Goal: Information Seeking & Learning: Learn about a topic

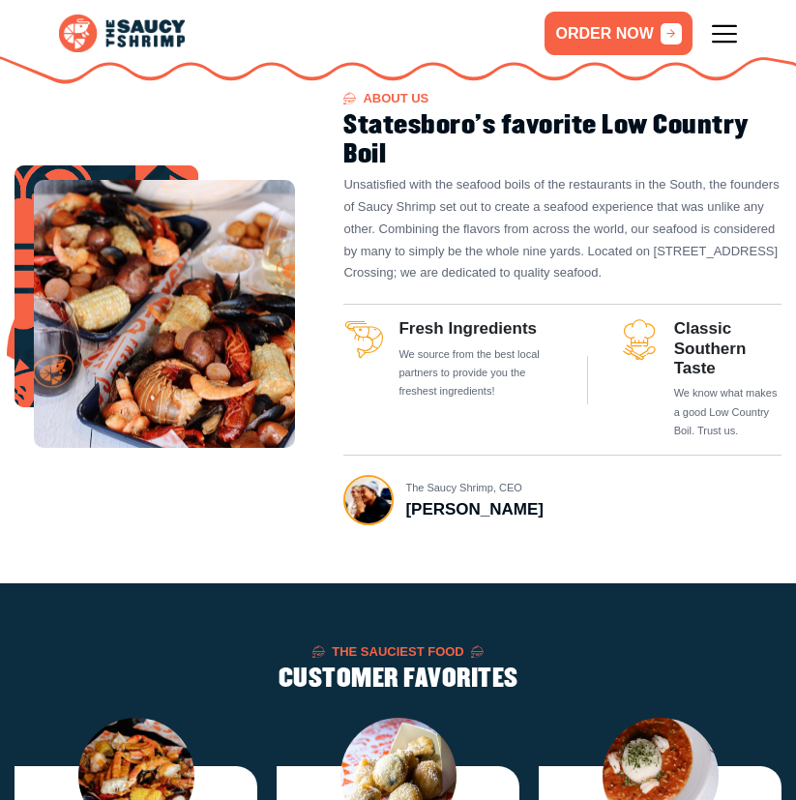
scroll to position [387, 0]
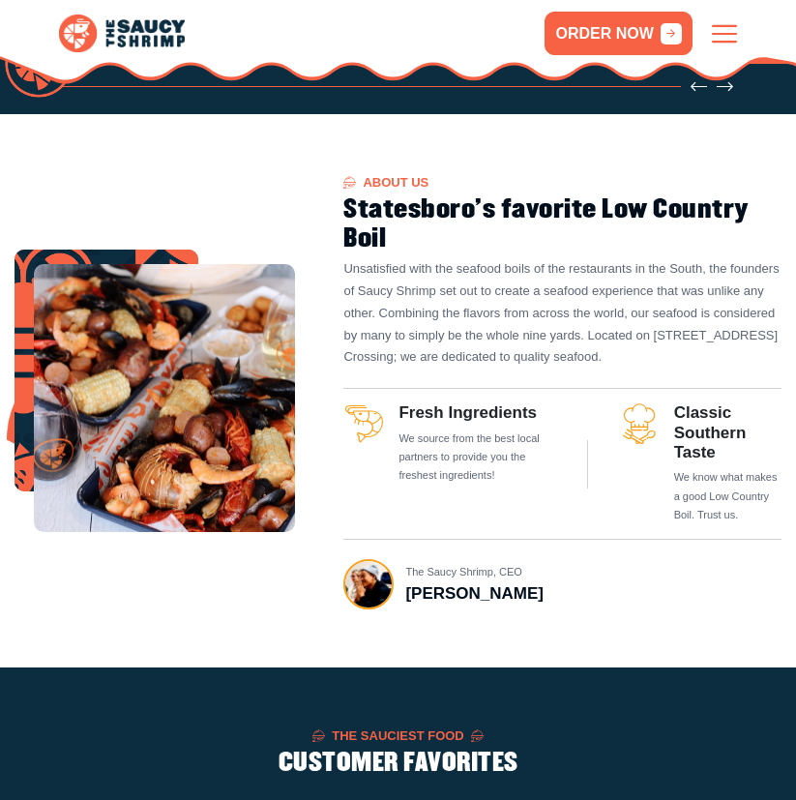
click at [722, 27] on icon at bounding box center [724, 33] width 25 height 25
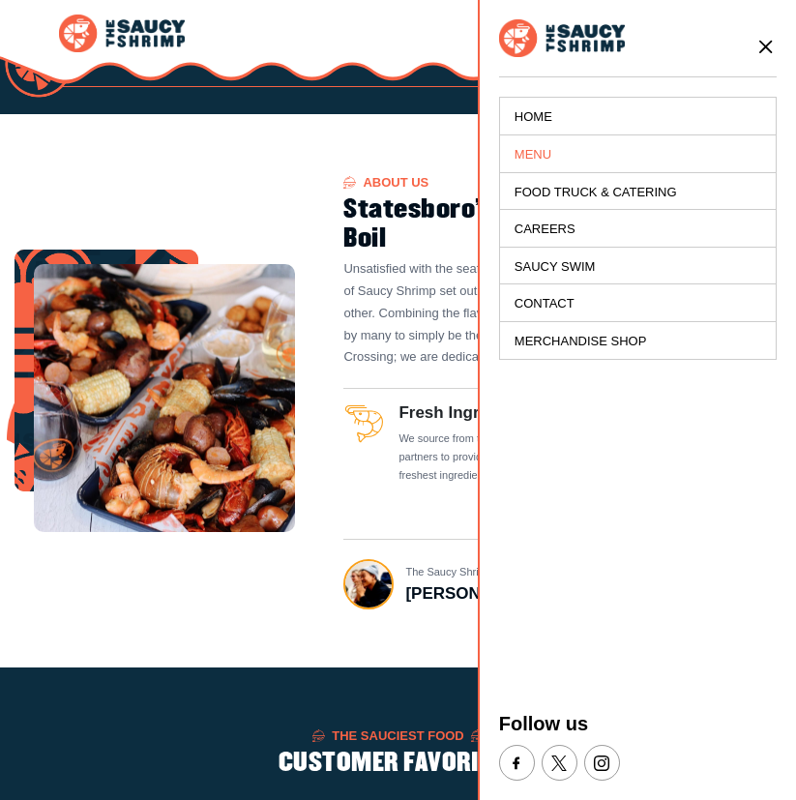
click at [517, 157] on link "Menu" at bounding box center [638, 154] width 276 height 38
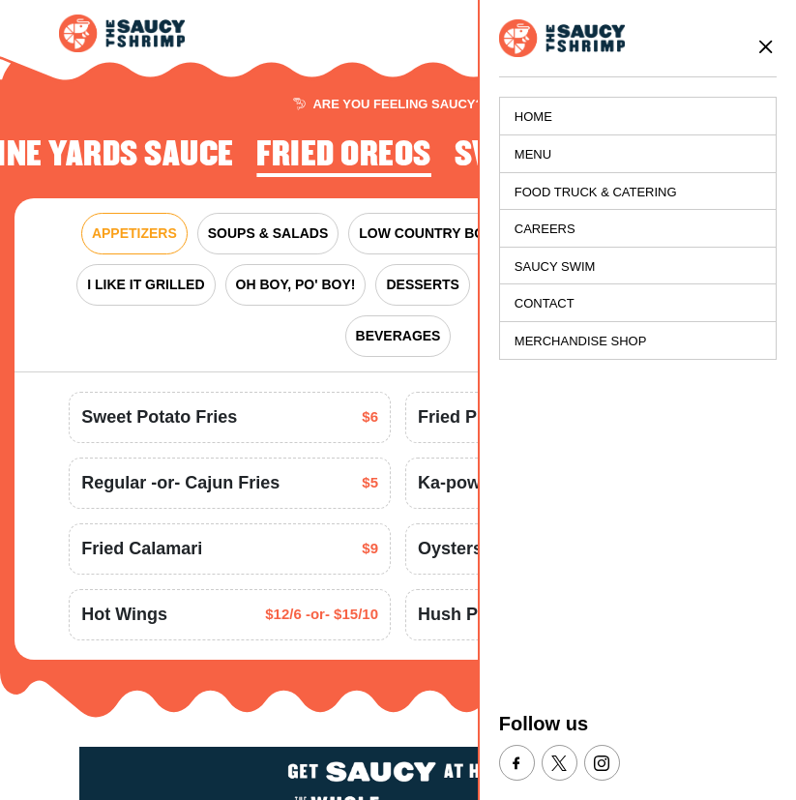
scroll to position [1787, 0]
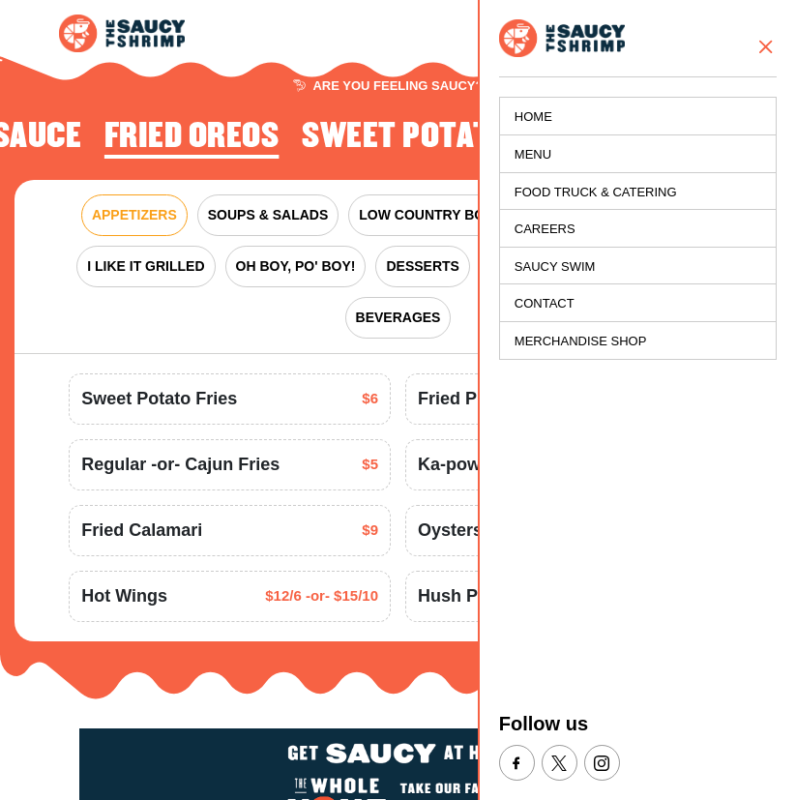
click at [762, 45] on icon at bounding box center [766, 46] width 21 height 21
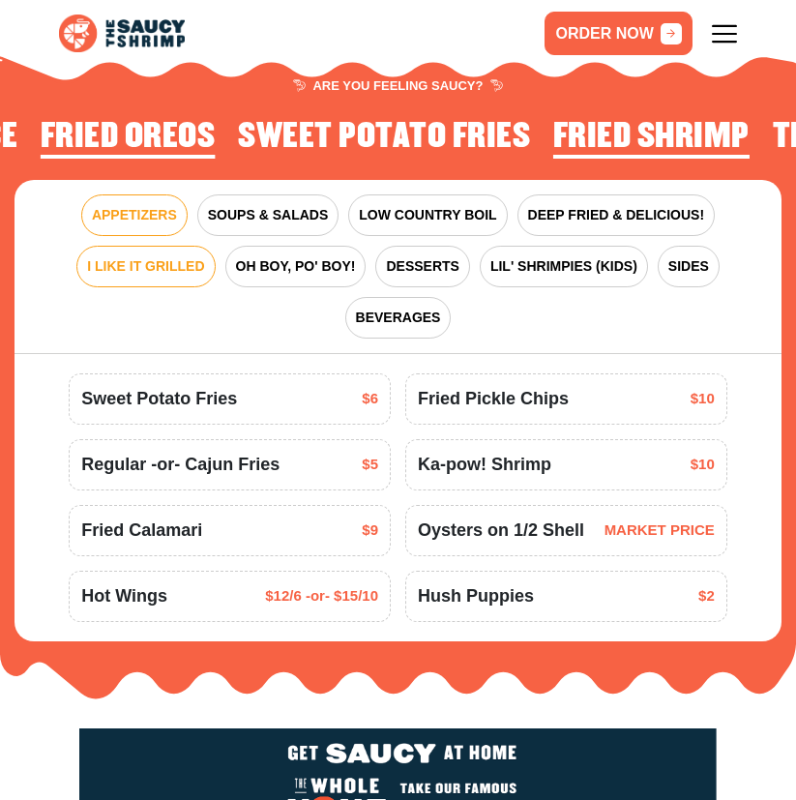
click at [164, 256] on span "I LIKE IT GRILLED" at bounding box center [145, 266] width 117 height 20
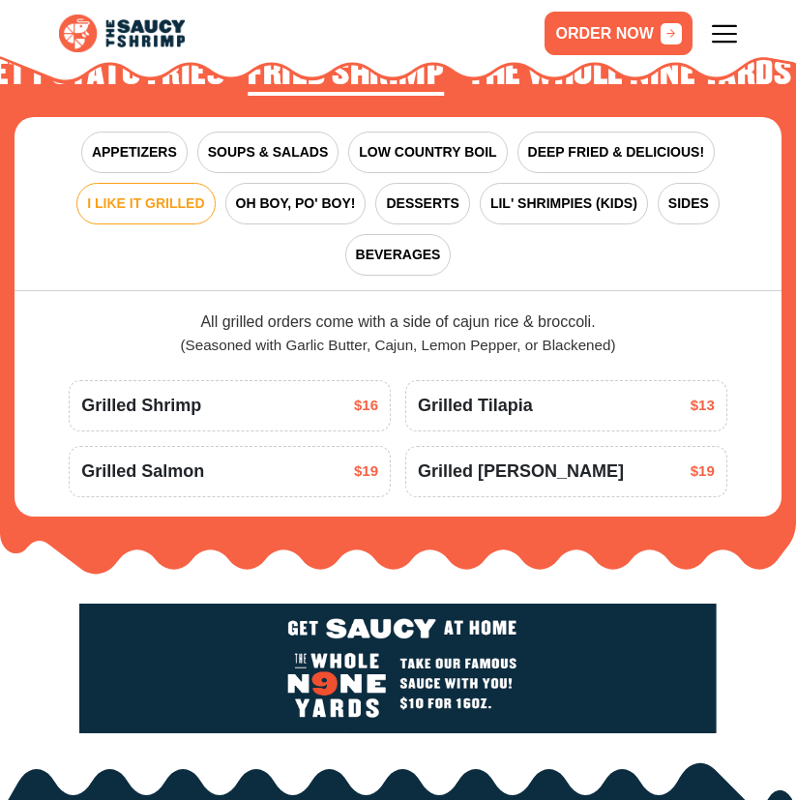
scroll to position [1884, 0]
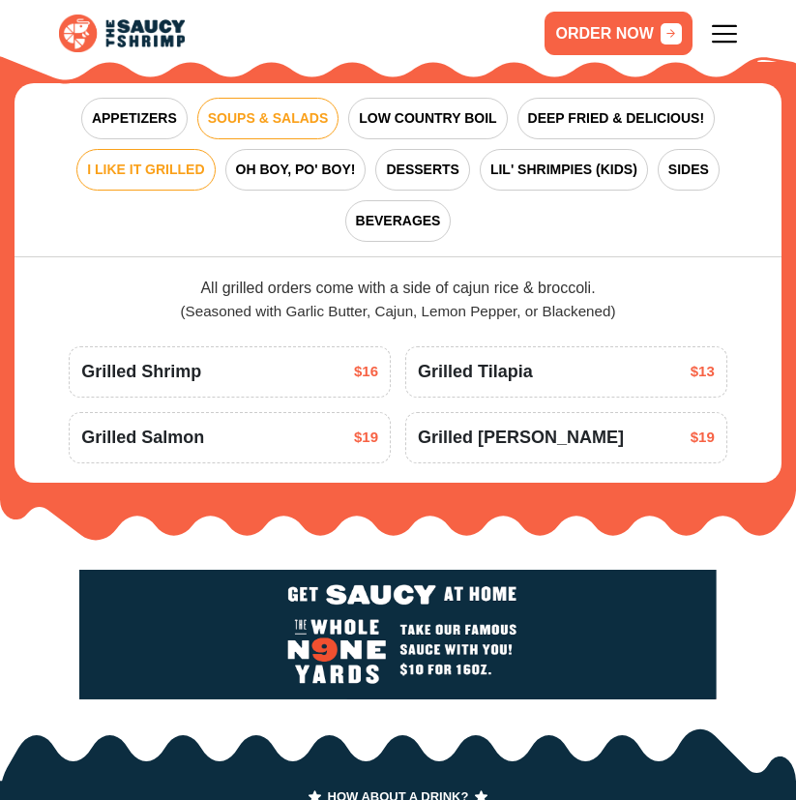
click at [272, 108] on span "SOUPS & SALADS" at bounding box center [268, 118] width 120 height 20
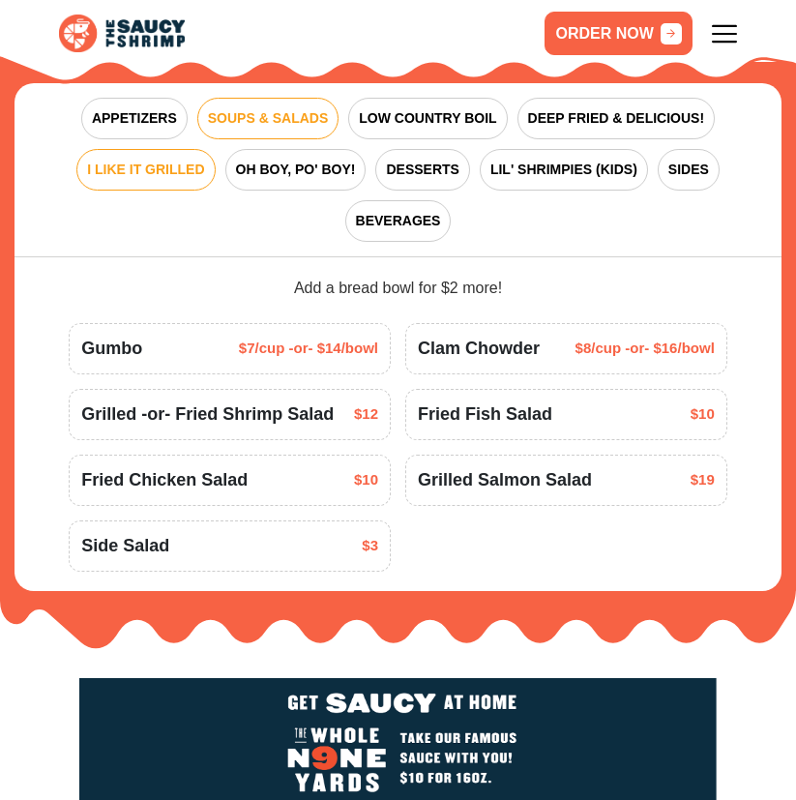
click at [158, 160] on span "I LIKE IT GRILLED" at bounding box center [145, 170] width 117 height 20
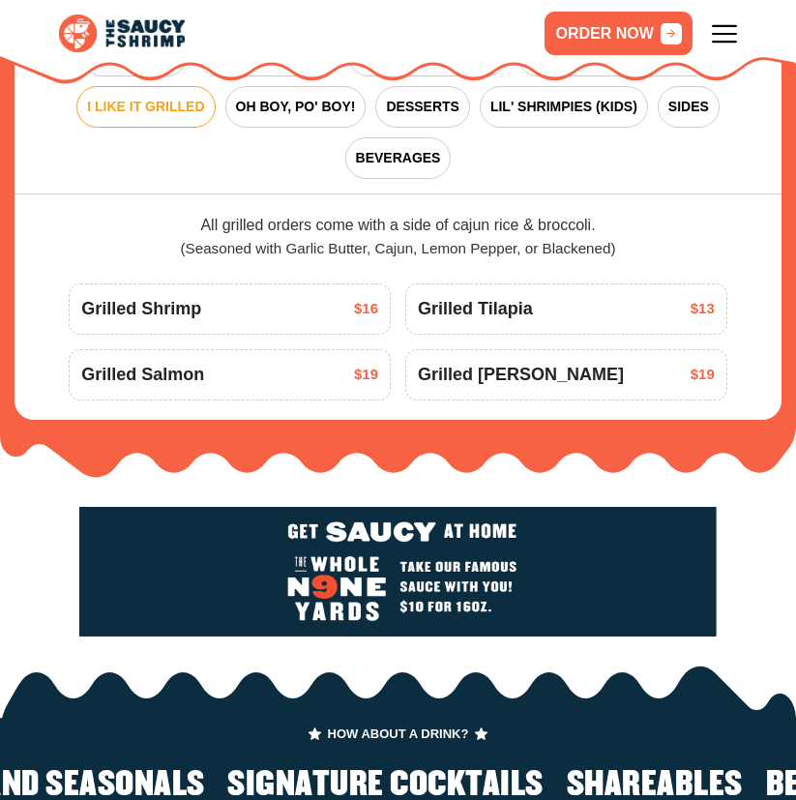
scroll to position [1981, 0]
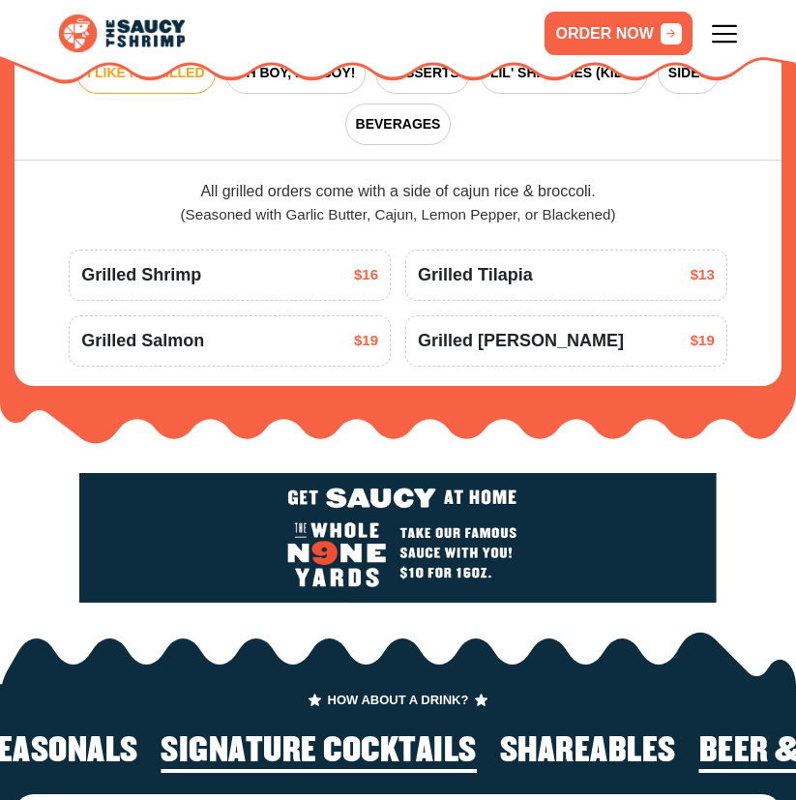
click at [540, 328] on span "Grilled [PERSON_NAME]" at bounding box center [521, 341] width 206 height 26
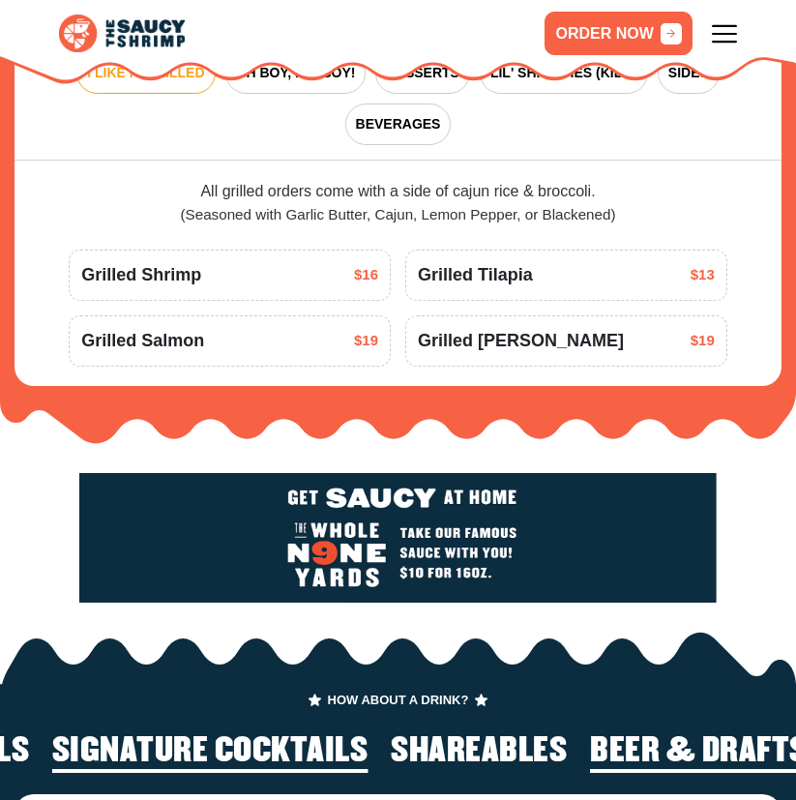
click at [698, 330] on span "$19" at bounding box center [703, 341] width 24 height 22
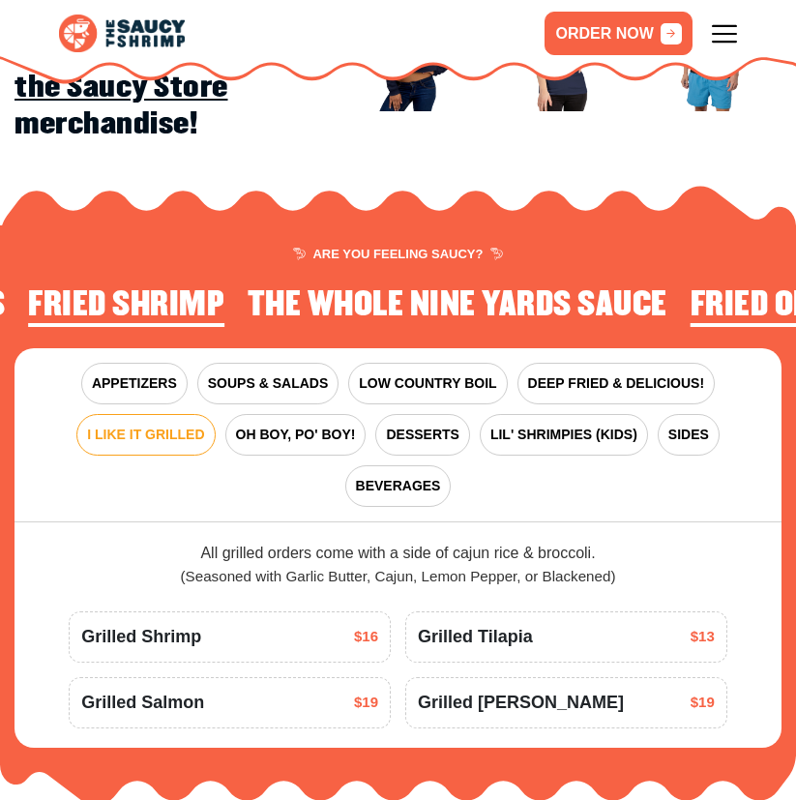
scroll to position [1594, 0]
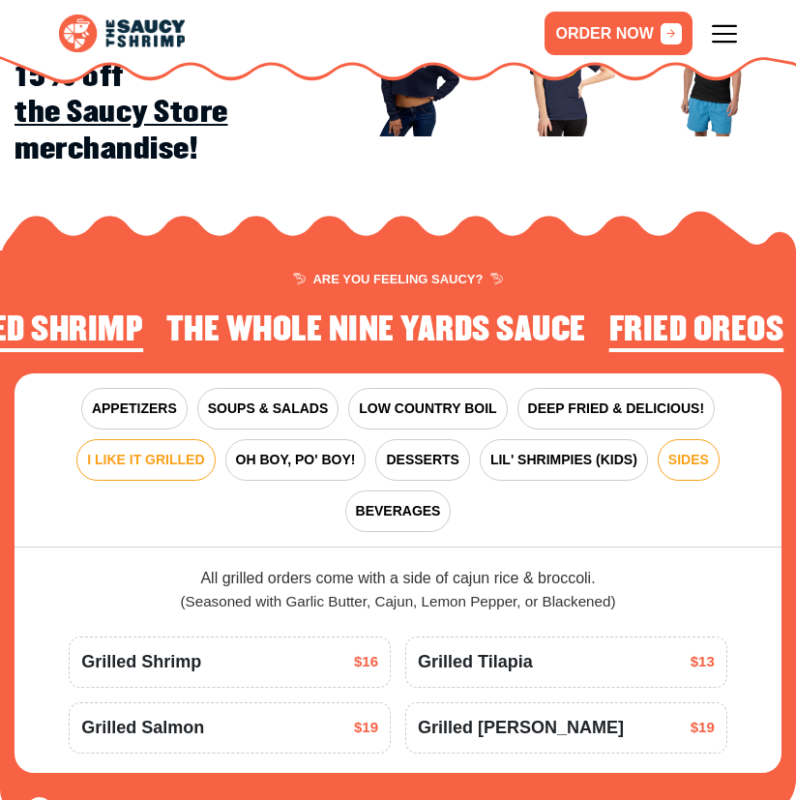
click at [682, 450] on span "SIDES" at bounding box center [689, 460] width 41 height 20
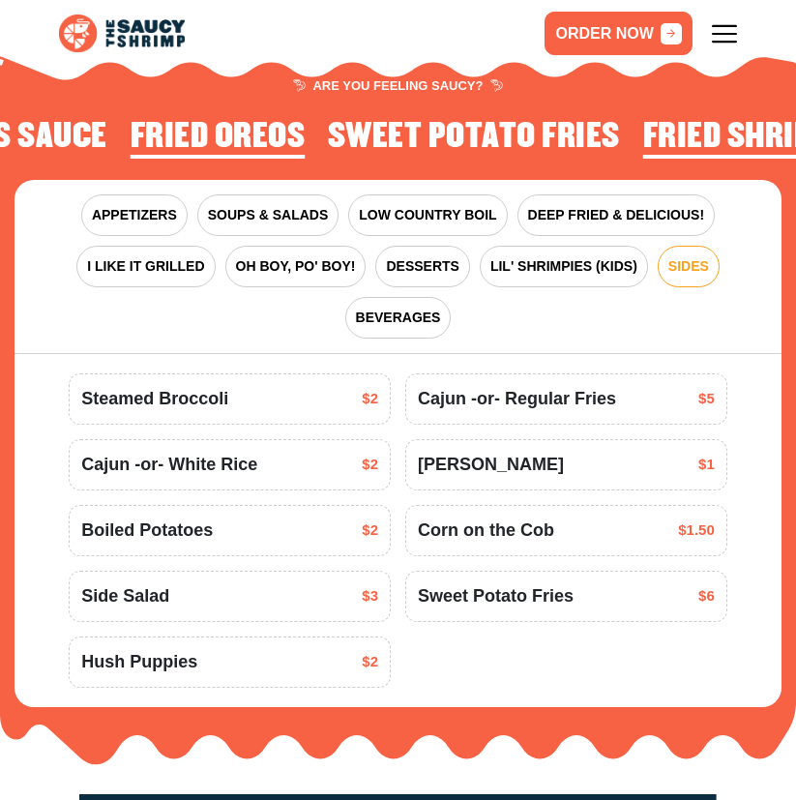
scroll to position [1884, 0]
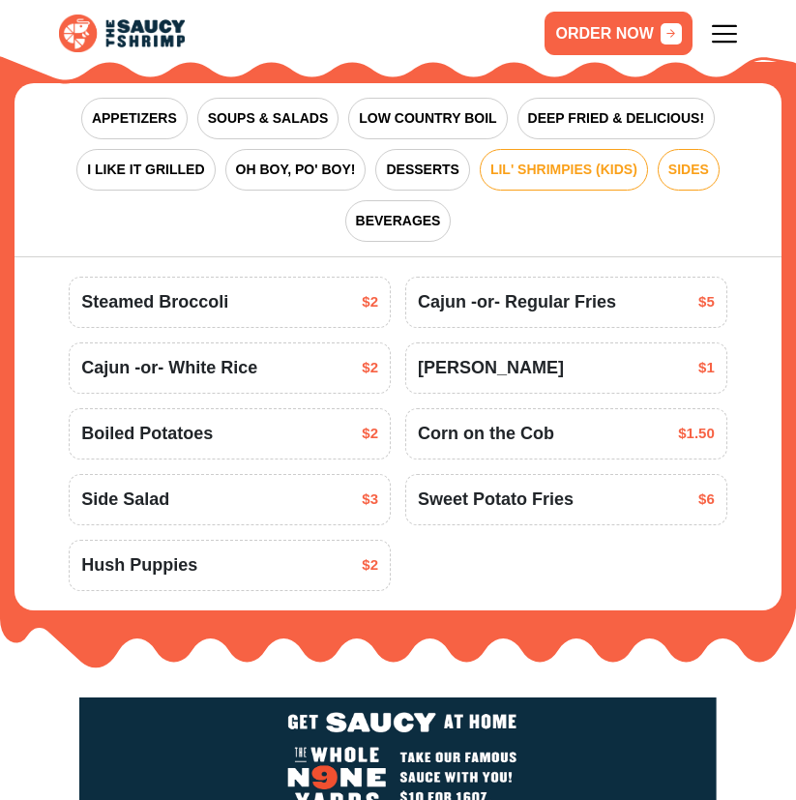
click at [597, 160] on span "LIL' SHRIMPIES (KIDS)" at bounding box center [564, 170] width 147 height 20
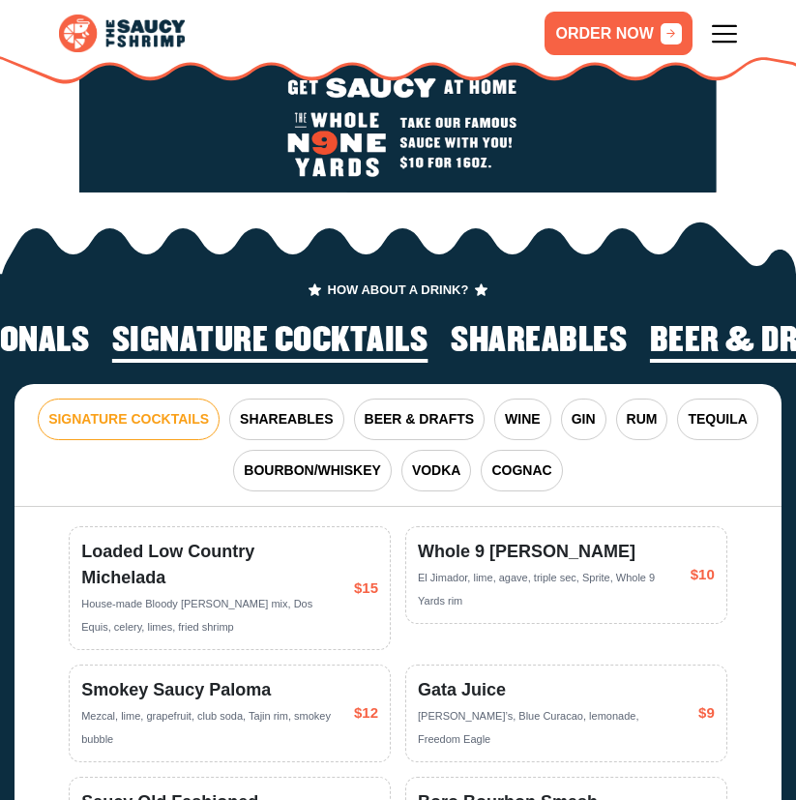
scroll to position [2464, 0]
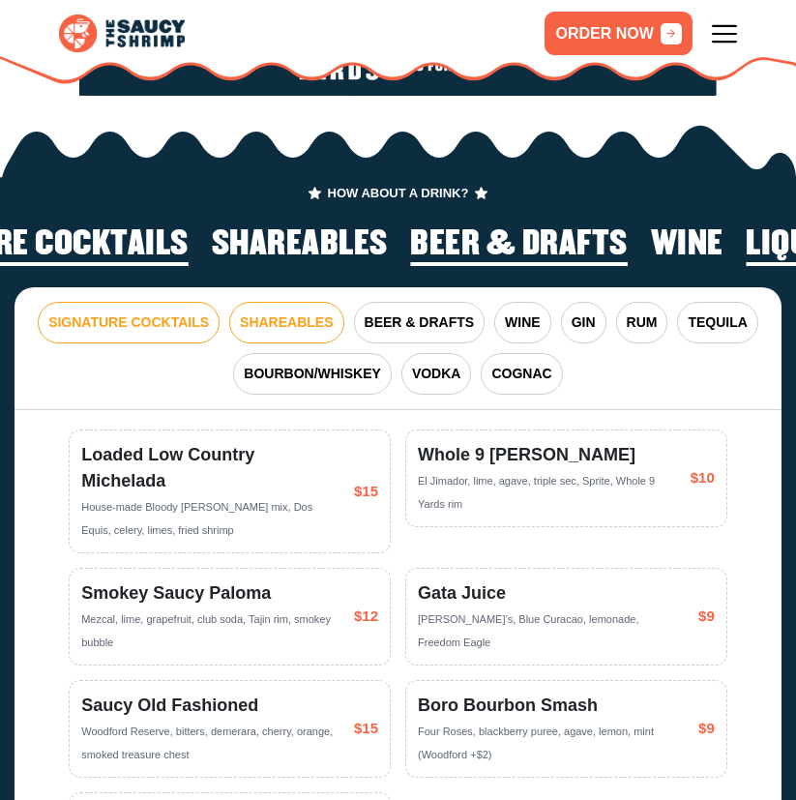
click at [313, 313] on span "SHAREABLES" at bounding box center [286, 323] width 93 height 20
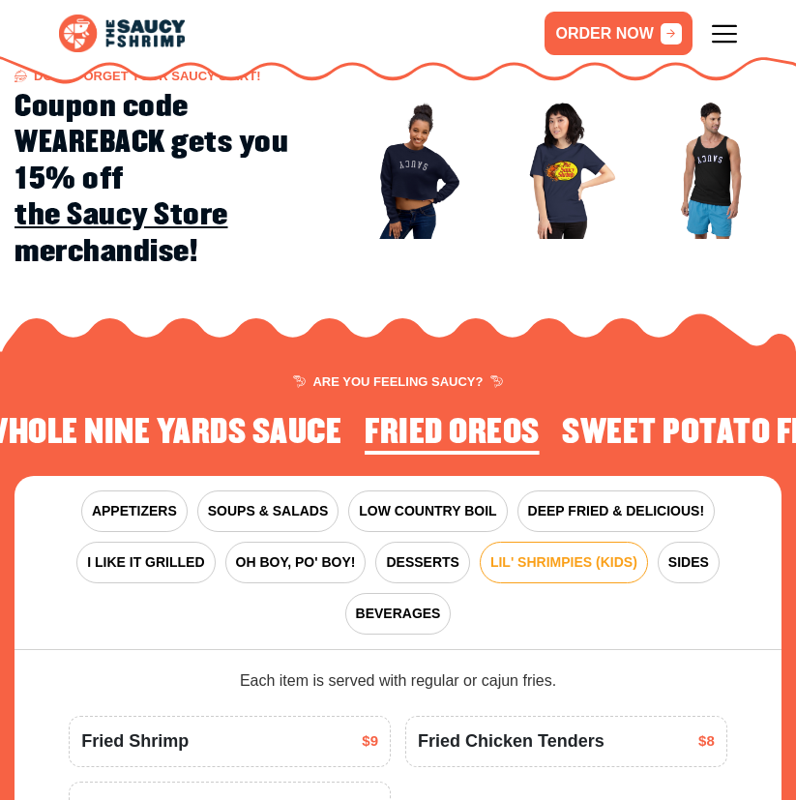
scroll to position [1303, 0]
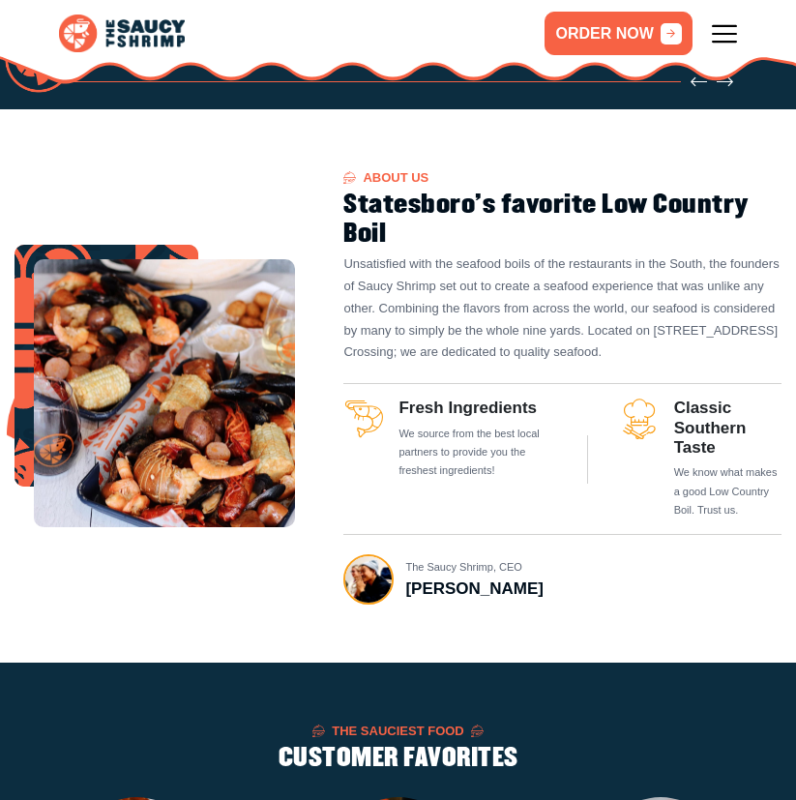
scroll to position [387, 0]
